Goal: Information Seeking & Learning: Compare options

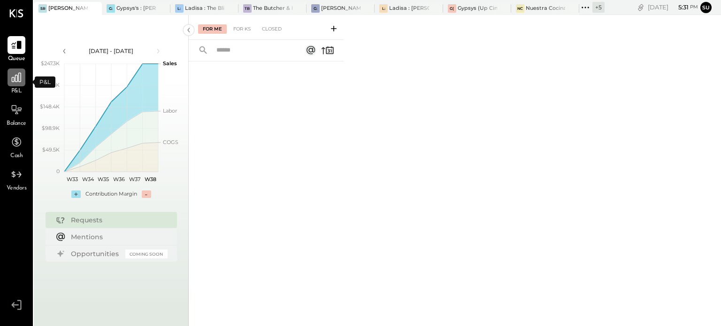
click at [17, 82] on icon at bounding box center [16, 77] width 12 height 12
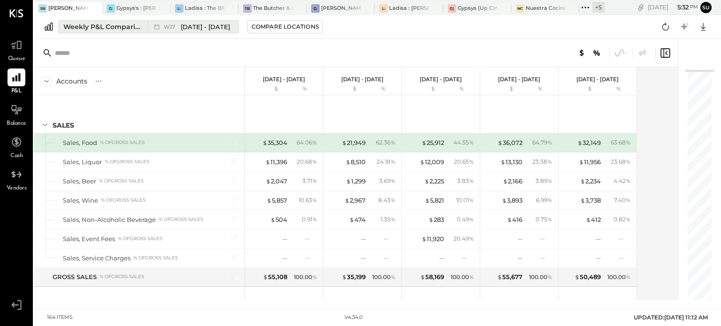
click at [119, 27] on div "Weekly P&L Comparison" at bounding box center [102, 26] width 79 height 9
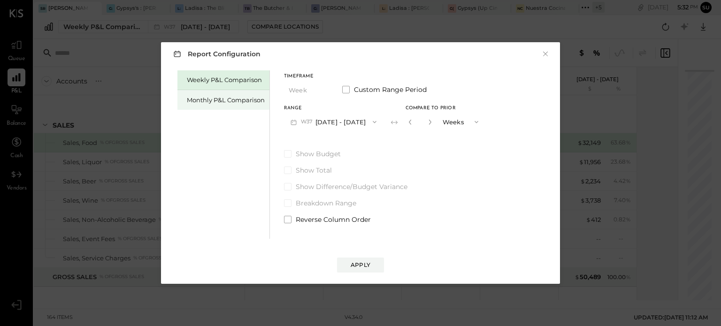
click at [198, 102] on div "Monthly P&L Comparison" at bounding box center [226, 100] width 78 height 9
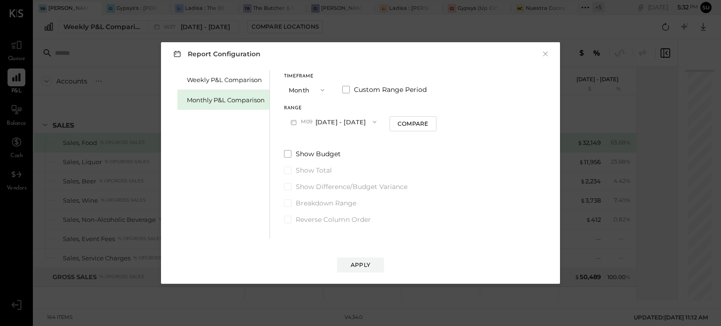
click at [346, 122] on button "M09 [DATE] - [DATE]" at bounding box center [333, 121] width 99 height 17
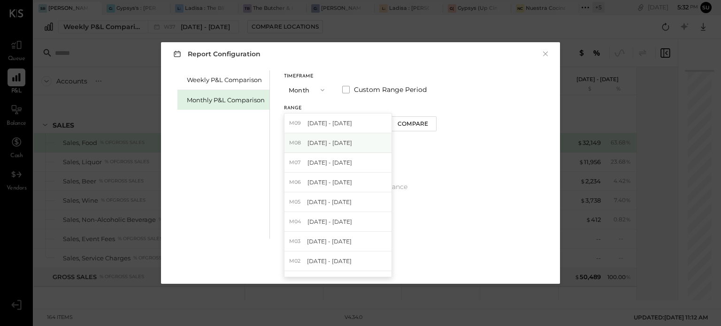
click at [334, 141] on span "[DATE] - [DATE]" at bounding box center [330, 143] width 45 height 8
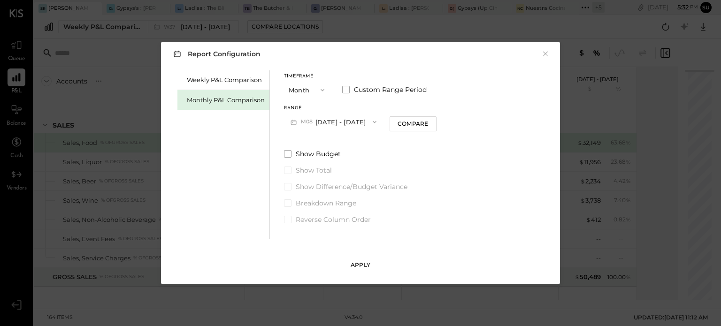
click at [349, 266] on button "Apply" at bounding box center [360, 265] width 47 height 15
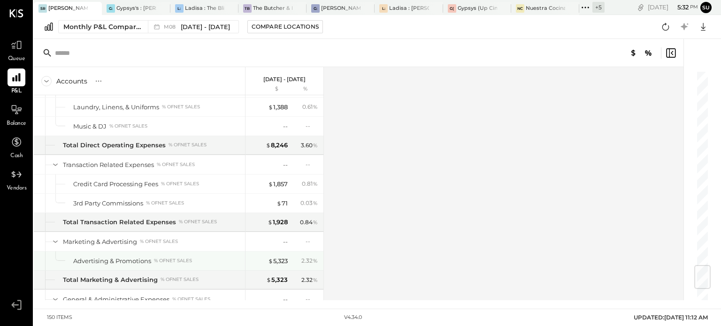
scroll to position [1651, 0]
click at [278, 256] on div "$ 5,323" at bounding box center [278, 260] width 20 height 9
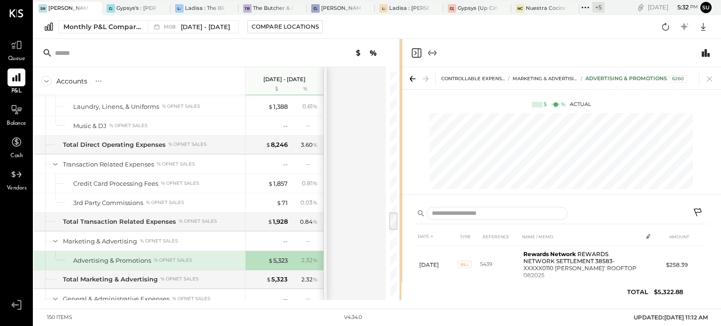
scroll to position [95, 0]
click at [586, 7] on icon at bounding box center [585, 7] width 1 height 1
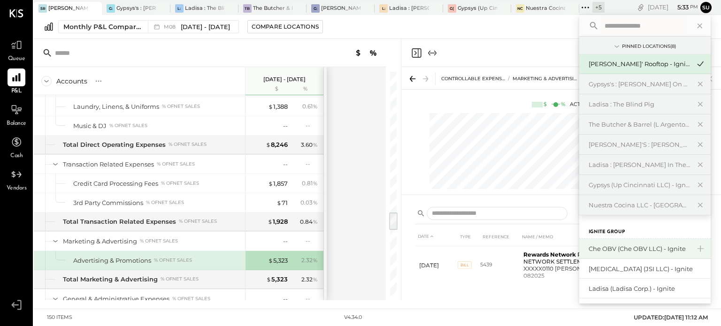
click at [609, 249] on div "Che OBV (Che OBV LLC) - Ignite" at bounding box center [639, 249] width 101 height 9
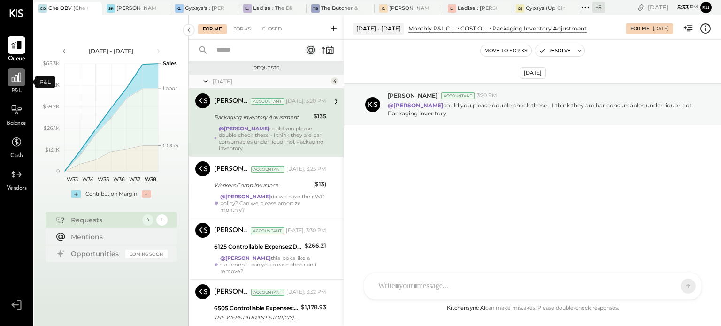
click at [18, 79] on icon at bounding box center [16, 77] width 12 height 12
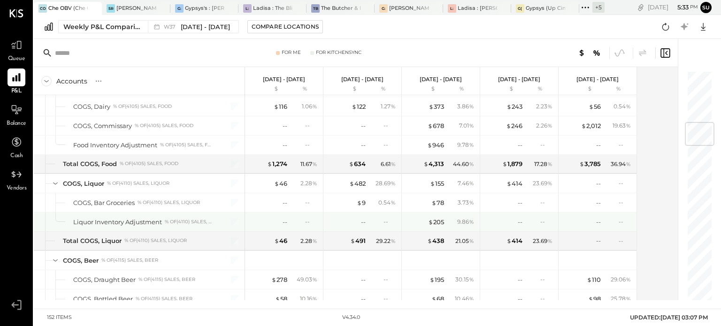
scroll to position [439, 0]
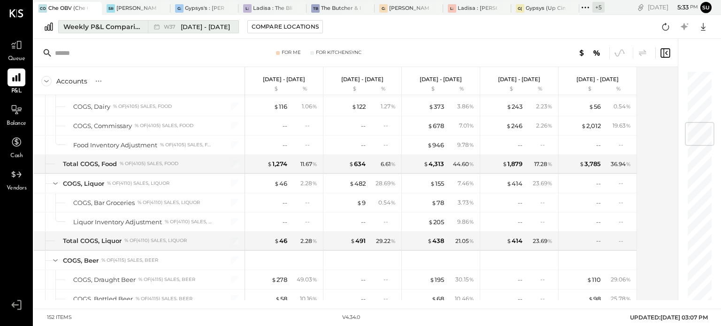
click at [103, 27] on div "Weekly P&L Comparison" at bounding box center [102, 26] width 79 height 9
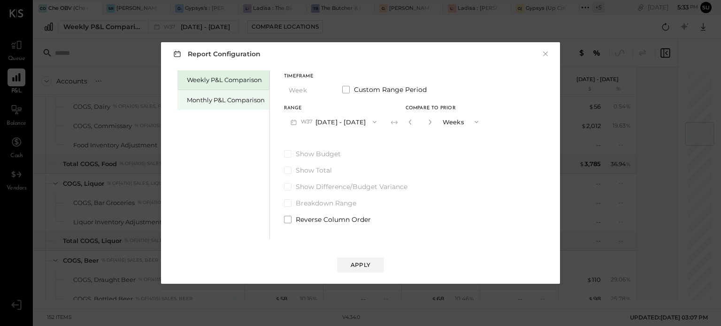
click at [233, 98] on div "Monthly P&L Comparison" at bounding box center [226, 100] width 78 height 9
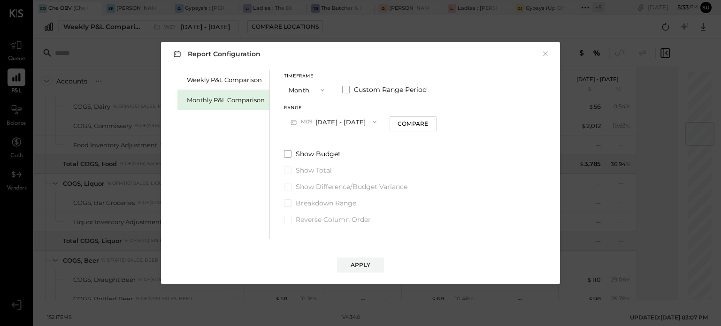
click at [345, 118] on button "M09 [DATE] - [DATE]" at bounding box center [333, 121] width 99 height 17
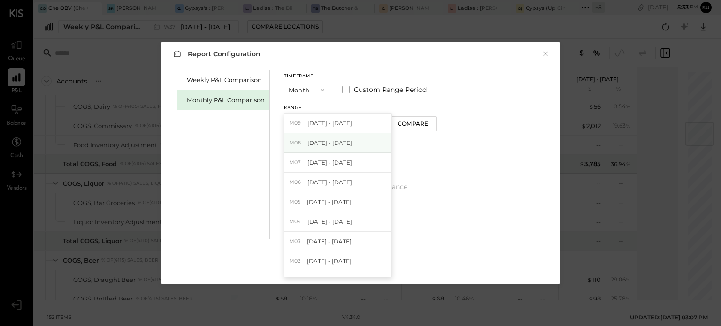
click at [323, 143] on span "[DATE] - [DATE]" at bounding box center [330, 143] width 45 height 8
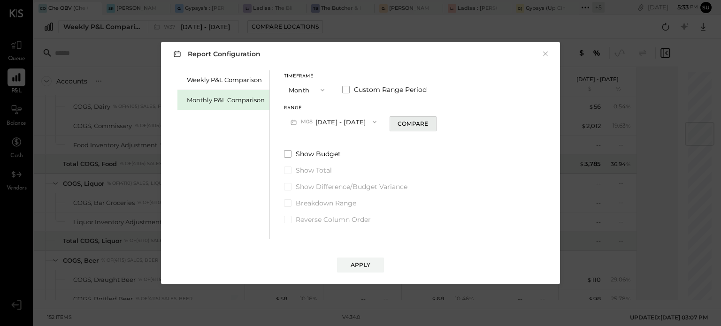
click at [398, 128] on div "Compare" at bounding box center [413, 124] width 31 height 8
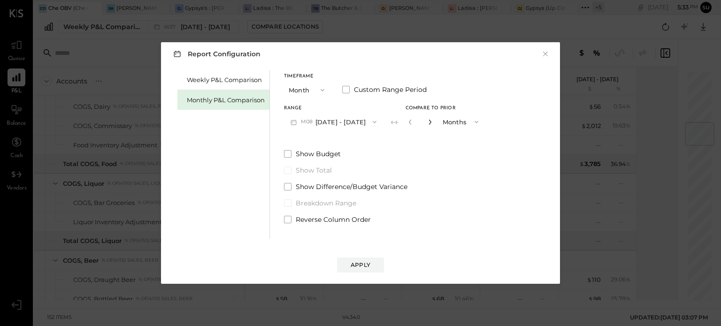
click at [428, 123] on icon "button" at bounding box center [430, 122] width 6 height 6
type input "*"
click at [363, 266] on div "Apply" at bounding box center [361, 265] width 20 height 8
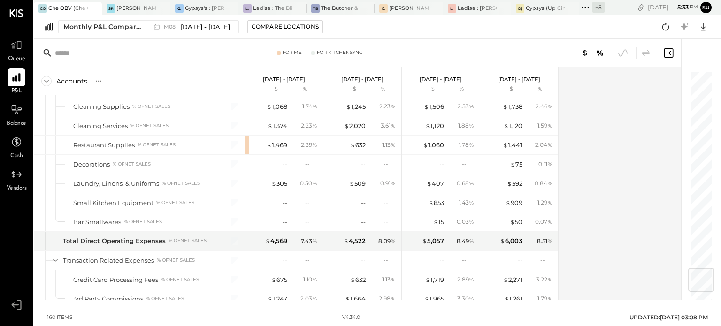
scroll to position [1677, 0]
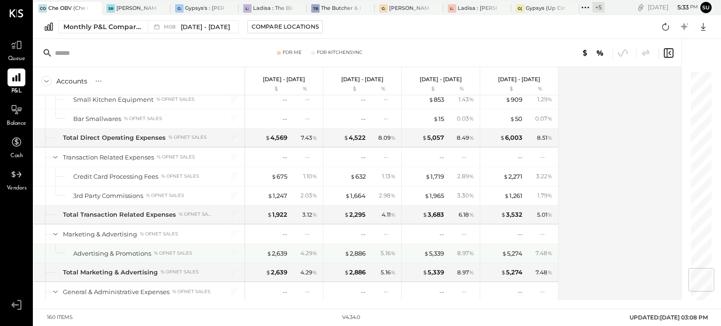
click at [178, 250] on div "% of NET SALES" at bounding box center [173, 253] width 38 height 7
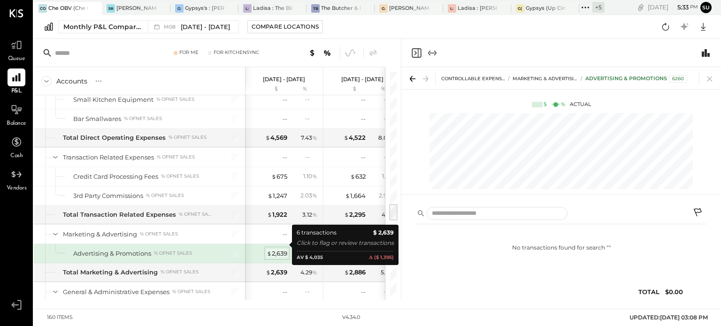
click at [273, 249] on div "$ 2,639" at bounding box center [277, 253] width 21 height 9
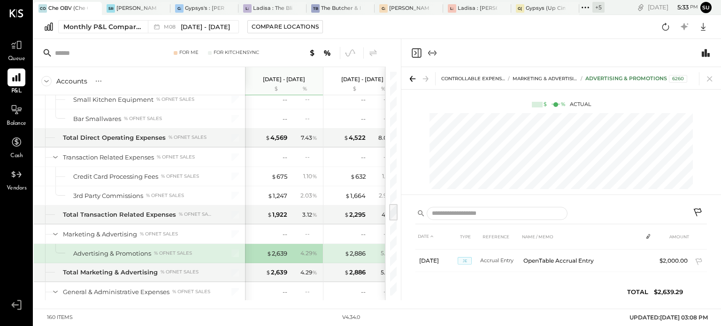
scroll to position [147, 0]
